Goal: Task Accomplishment & Management: Complete application form

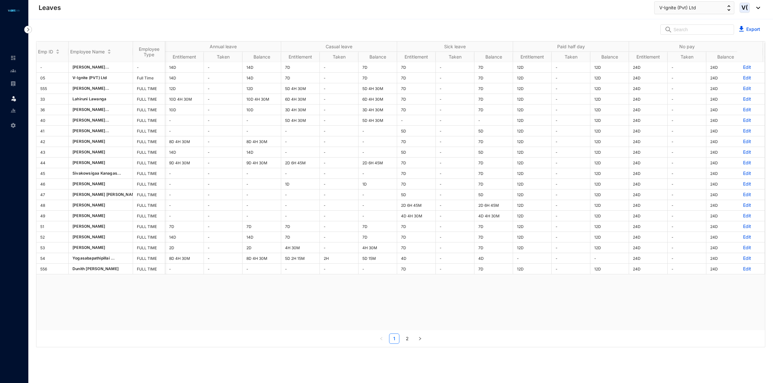
scroll to position [0, 128]
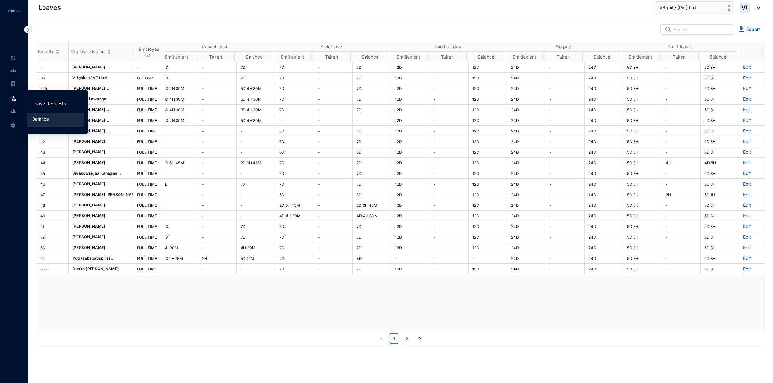
click at [55, 106] on link "Leave Requests" at bounding box center [49, 103] width 34 height 5
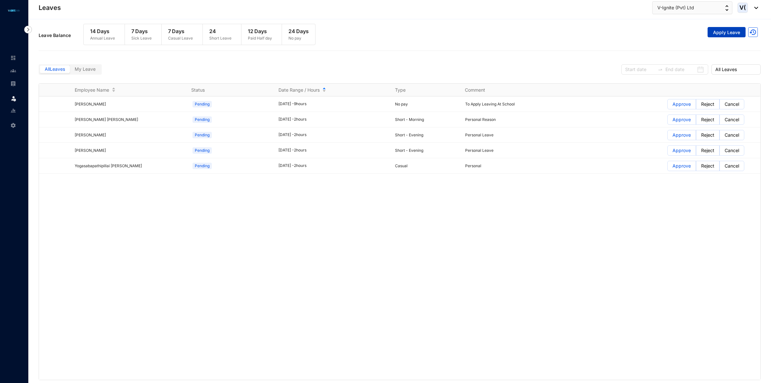
click at [734, 32] on span "Apply Leave" at bounding box center [726, 32] width 27 height 6
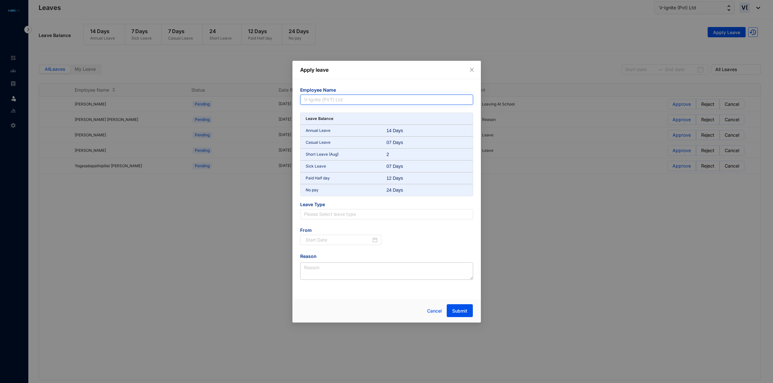
click at [418, 99] on span "V-Ignite (PVT) Ltd" at bounding box center [386, 100] width 165 height 10
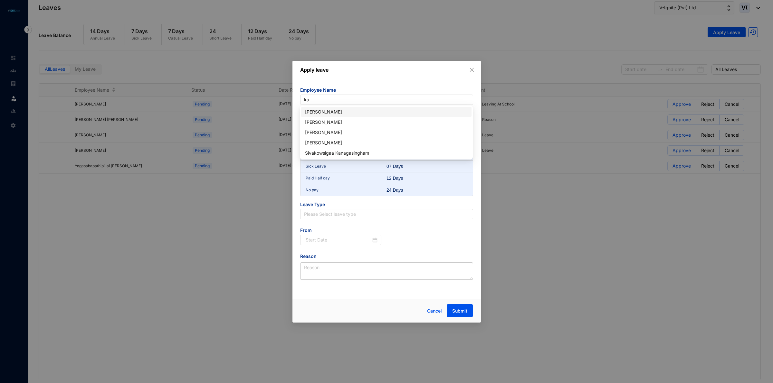
type input "kar"
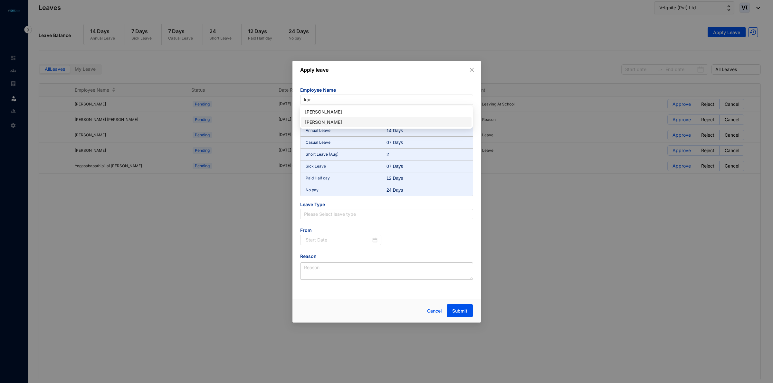
click at [358, 120] on div "[PERSON_NAME]" at bounding box center [386, 122] width 163 height 7
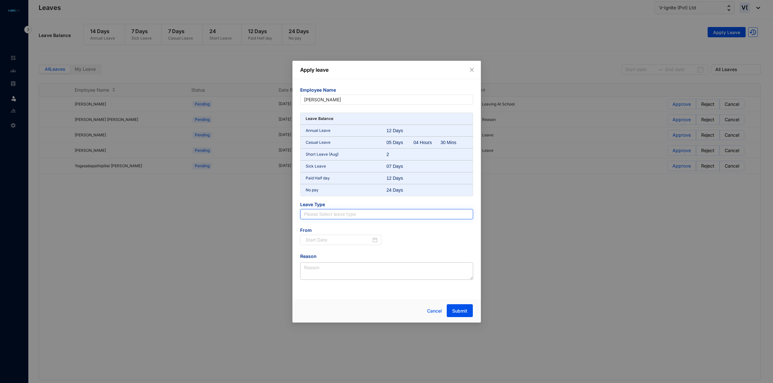
click at [326, 215] on input "search" at bounding box center [386, 215] width 165 height 10
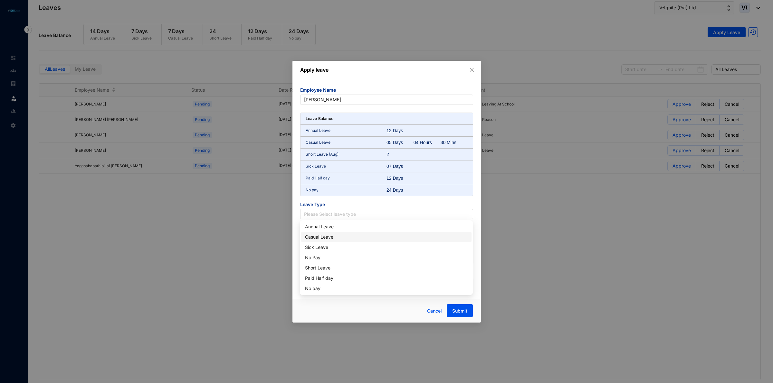
click at [335, 238] on div "Casual Leave" at bounding box center [386, 237] width 163 height 7
click at [353, 240] on input at bounding box center [339, 240] width 66 height 7
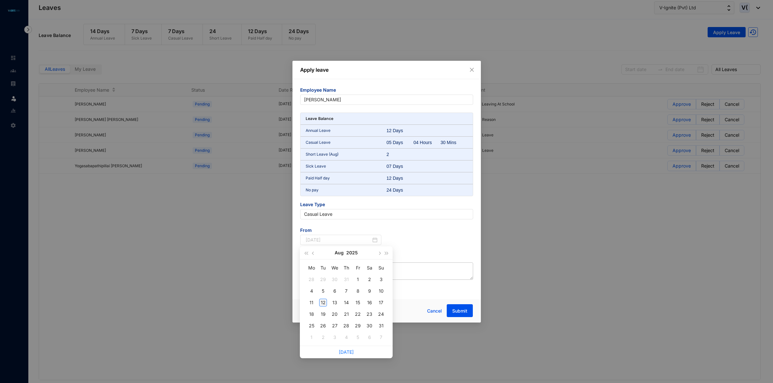
click at [320, 301] on div "12" at bounding box center [323, 303] width 8 height 8
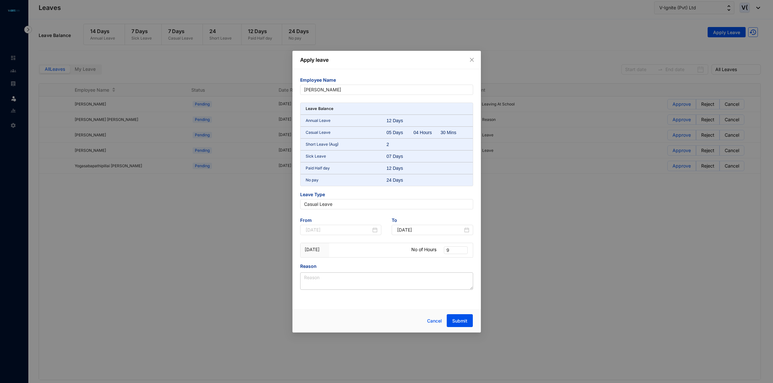
type input "[DATE]"
click at [462, 250] on span "9" at bounding box center [455, 250] width 19 height 7
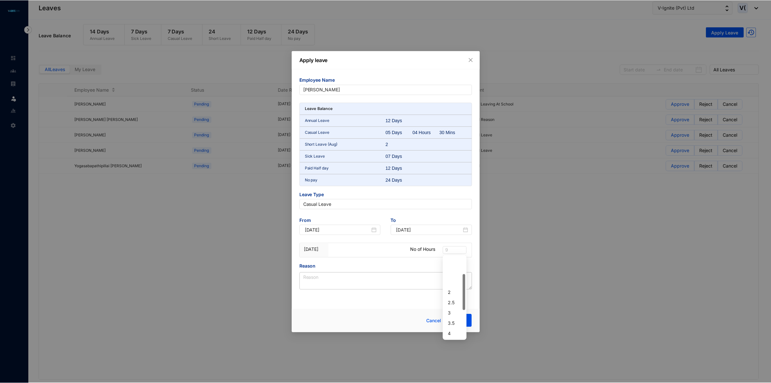
scroll to position [40, 0]
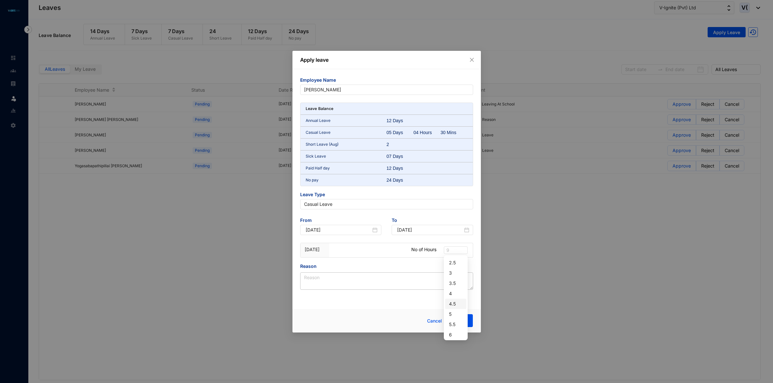
click at [456, 305] on div "4.5" at bounding box center [456, 304] width 14 height 7
click at [357, 255] on div at bounding box center [372, 250] width 72 height 14
click at [332, 278] on textarea "Reason" at bounding box center [386, 281] width 173 height 17
type textarea "Personal Reason"
click at [469, 324] on button "Submit" at bounding box center [460, 321] width 26 height 13
